Goal: Find contact information: Find contact information

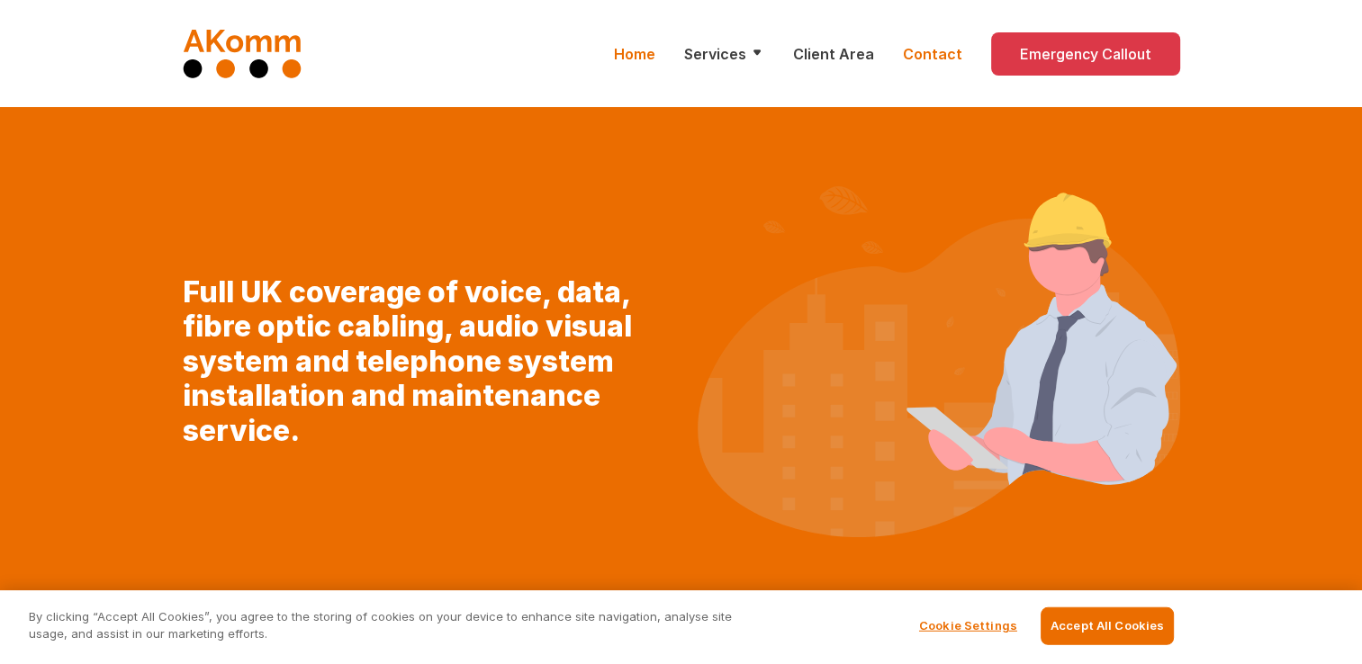
click at [947, 56] on link "Contact" at bounding box center [932, 54] width 59 height 22
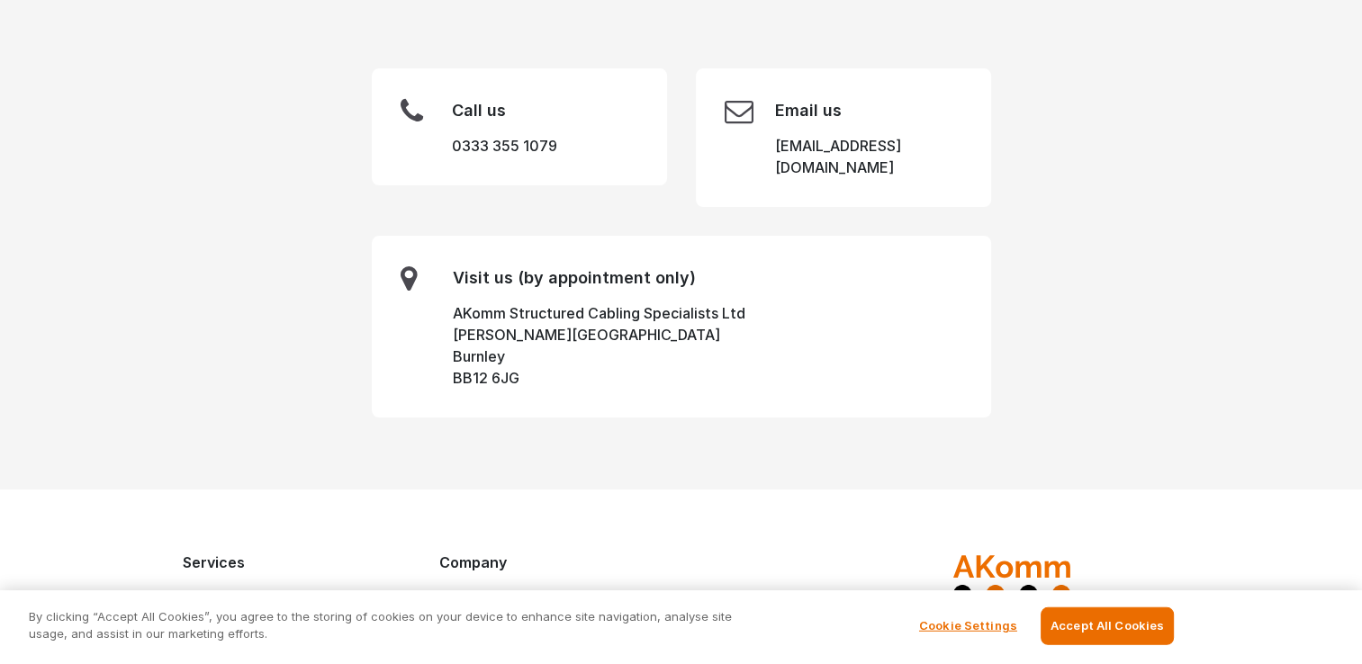
scroll to position [366, 0]
click at [925, 151] on div "Email us [EMAIL_ADDRESS][DOMAIN_NAME]" at bounding box center [843, 138] width 295 height 139
drag, startPoint x: 767, startPoint y: 137, endPoint x: 936, endPoint y: 140, distance: 169.3
click at [936, 140] on div "Email us [EMAIL_ADDRESS][DOMAIN_NAME]" at bounding box center [843, 138] width 295 height 139
copy link "[EMAIL_ADDRESS][DOMAIN_NAME]"
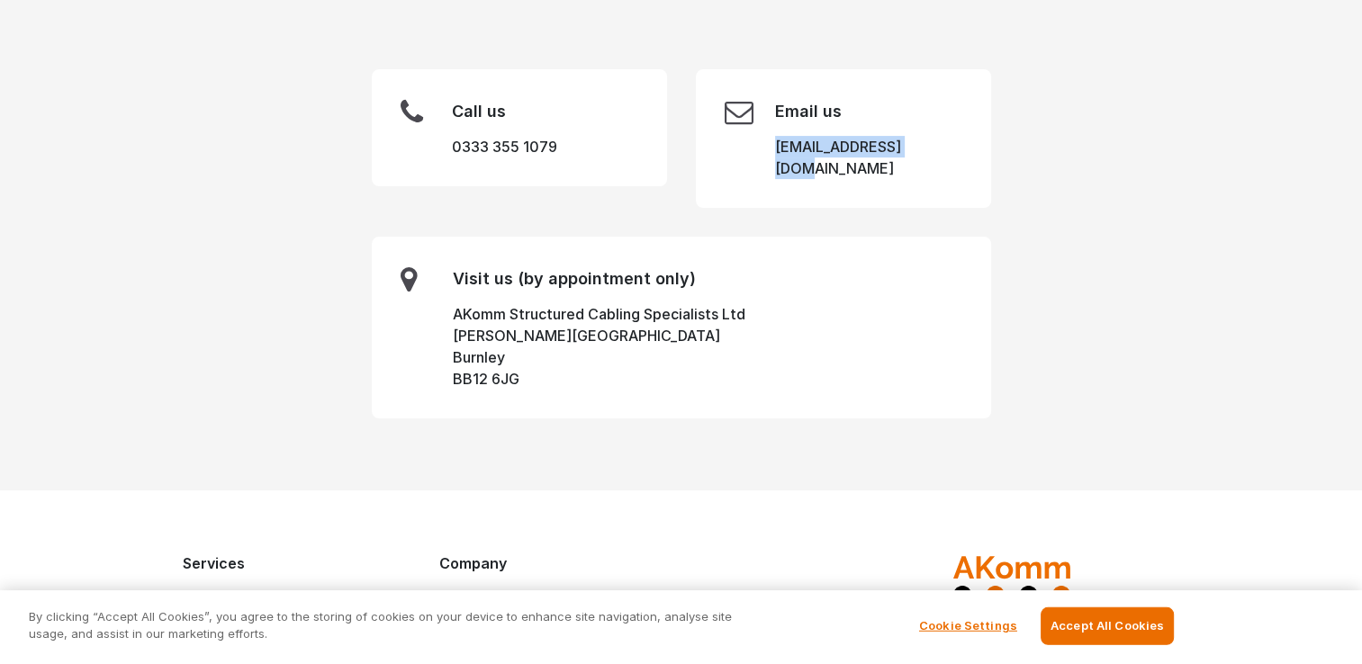
copy link "[EMAIL_ADDRESS][DOMAIN_NAME]"
